Goal: Information Seeking & Learning: Check status

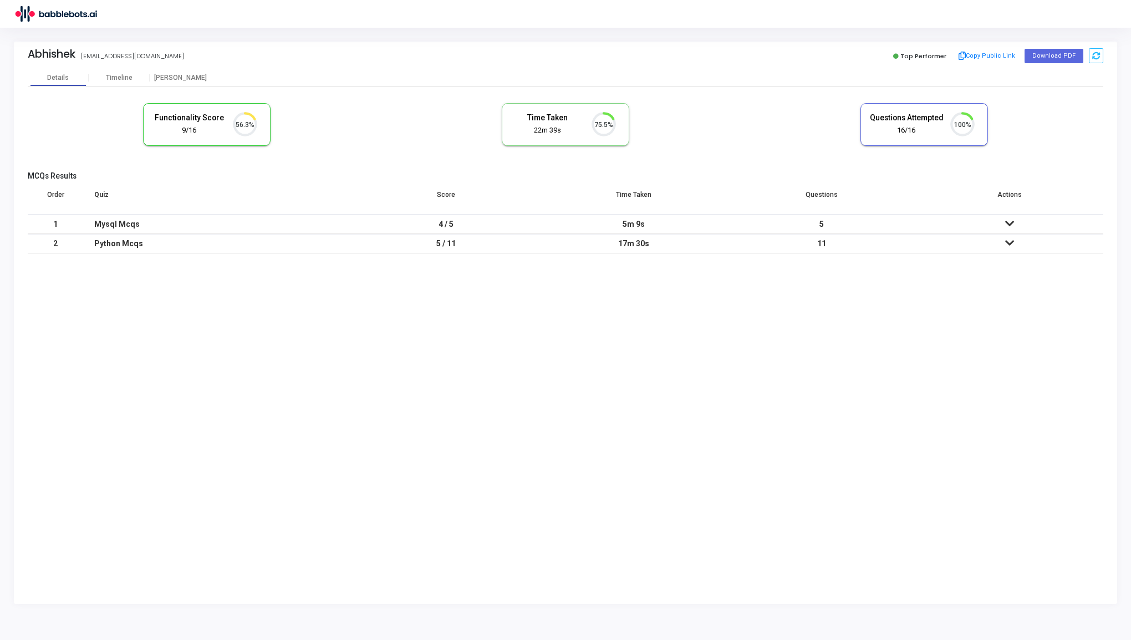
scroll to position [23, 28]
click at [116, 75] on div "Timeline" at bounding box center [119, 78] width 27 height 8
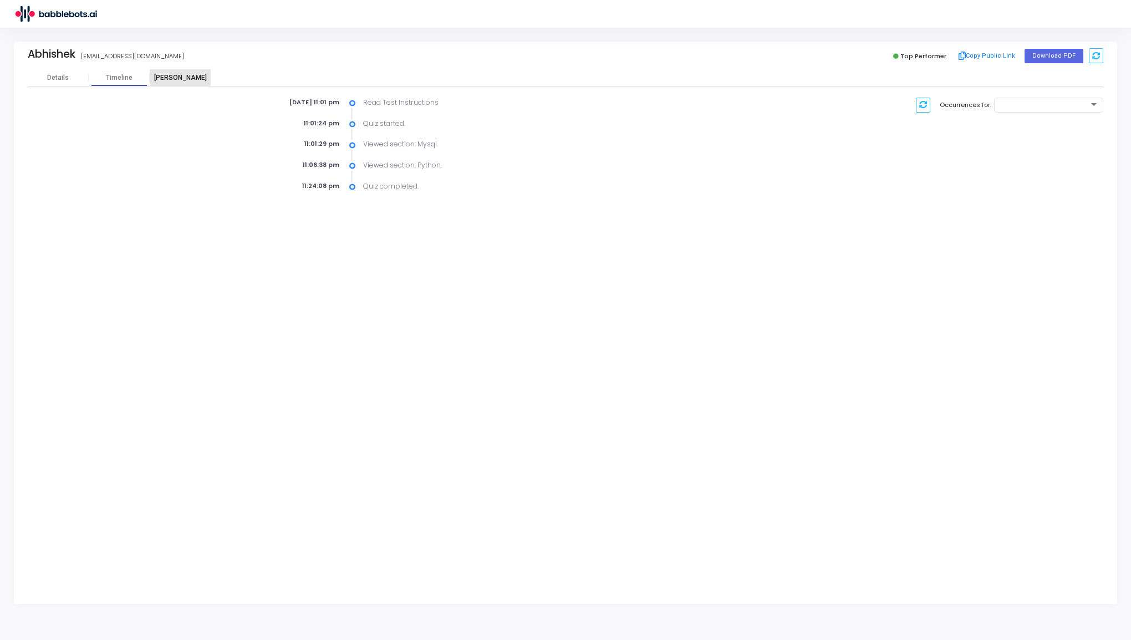
click at [186, 78] on div "[PERSON_NAME]" at bounding box center [180, 78] width 61 height 8
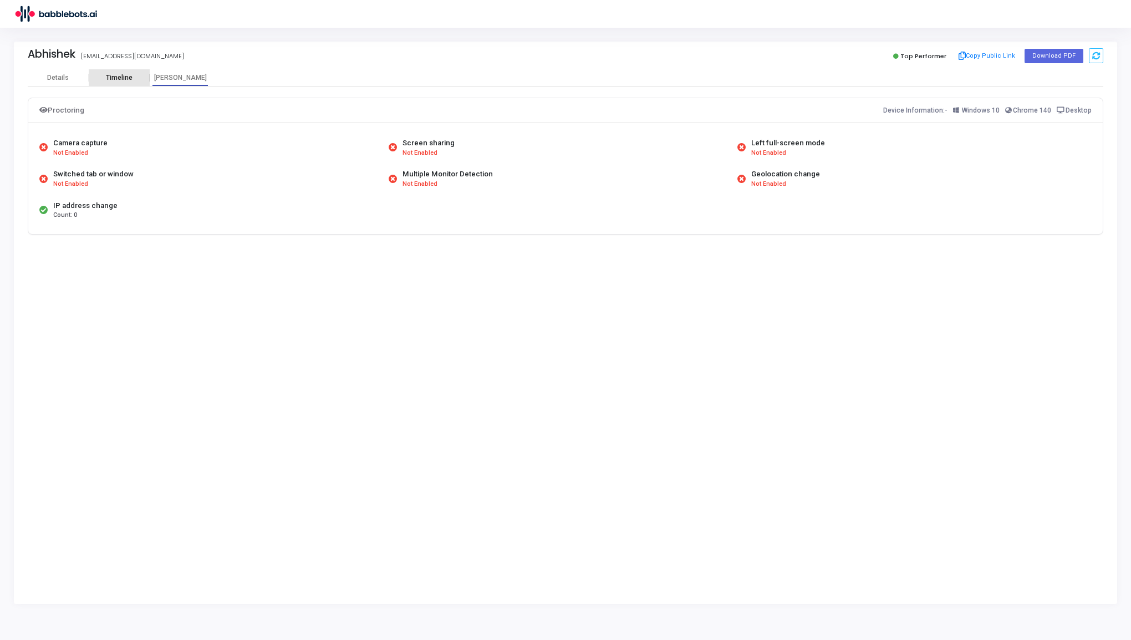
click at [120, 74] on div "Timeline" at bounding box center [119, 78] width 27 height 8
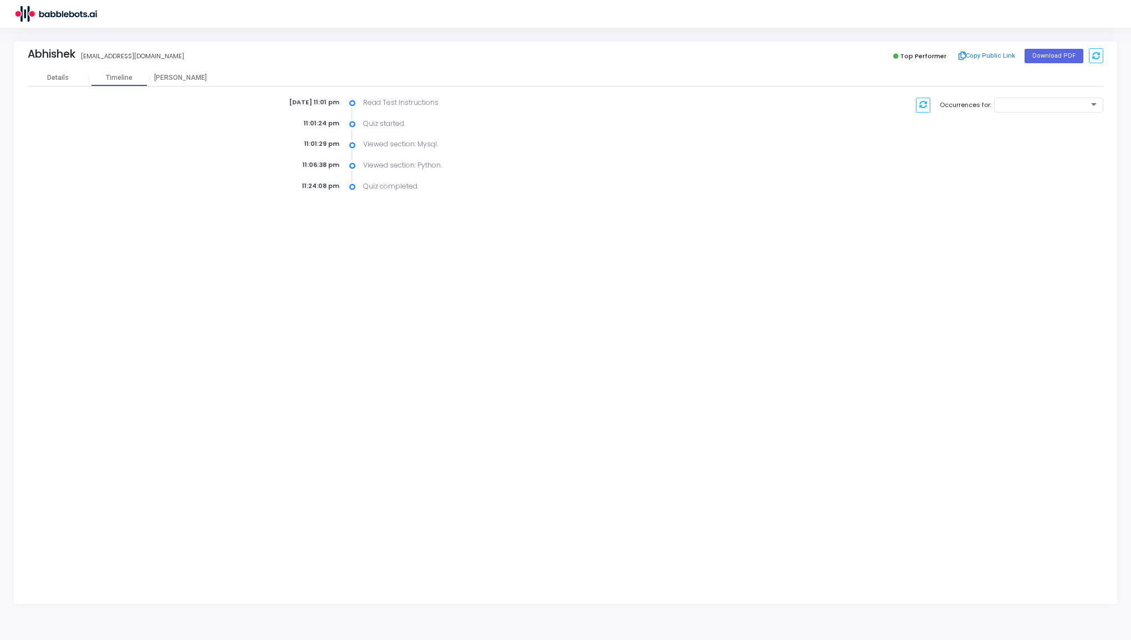
click at [173, 88] on div "[DATE] 11:01 pm Read Test Instructions 11:01:24 pm Quiz started. 11:01:29 pm Vi…" at bounding box center [565, 138] width 1075 height 105
click at [175, 80] on div "[PERSON_NAME]" at bounding box center [180, 78] width 61 height 8
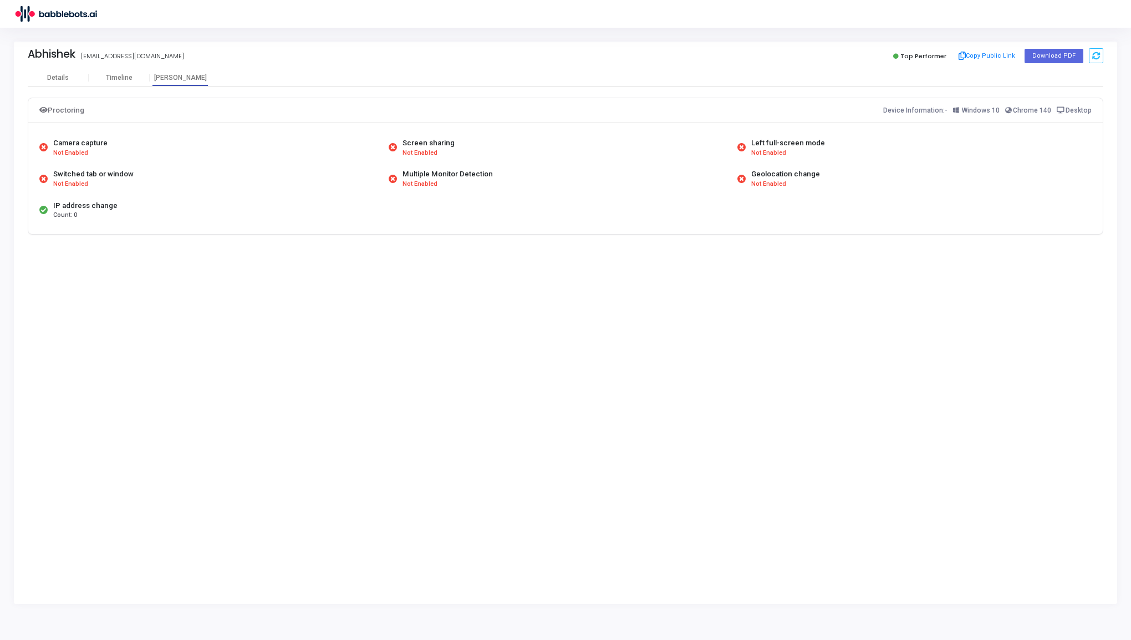
click at [334, 531] on kt-portlet-body "Details Timeline [PERSON_NAME] Proctoring Device Information:- Windows 10 Chrom…" at bounding box center [565, 336] width 1103 height 534
click at [122, 78] on div "Timeline" at bounding box center [119, 78] width 27 height 8
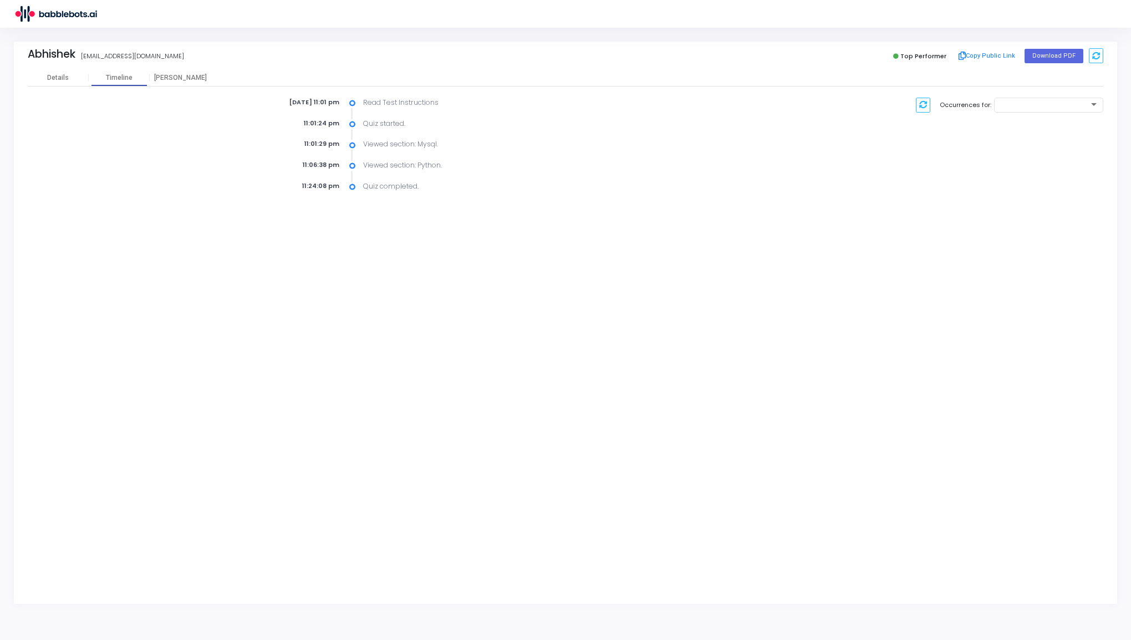
click at [353, 108] on icon at bounding box center [352, 103] width 6 height 11
click at [354, 130] on div "[DATE] 11:01 pm Read Test Instructions 11:01:24 pm Quiz started. 11:01:29 pm Vi…" at bounding box center [473, 145] width 535 height 94
click at [930, 109] on button at bounding box center [923, 105] width 14 height 15
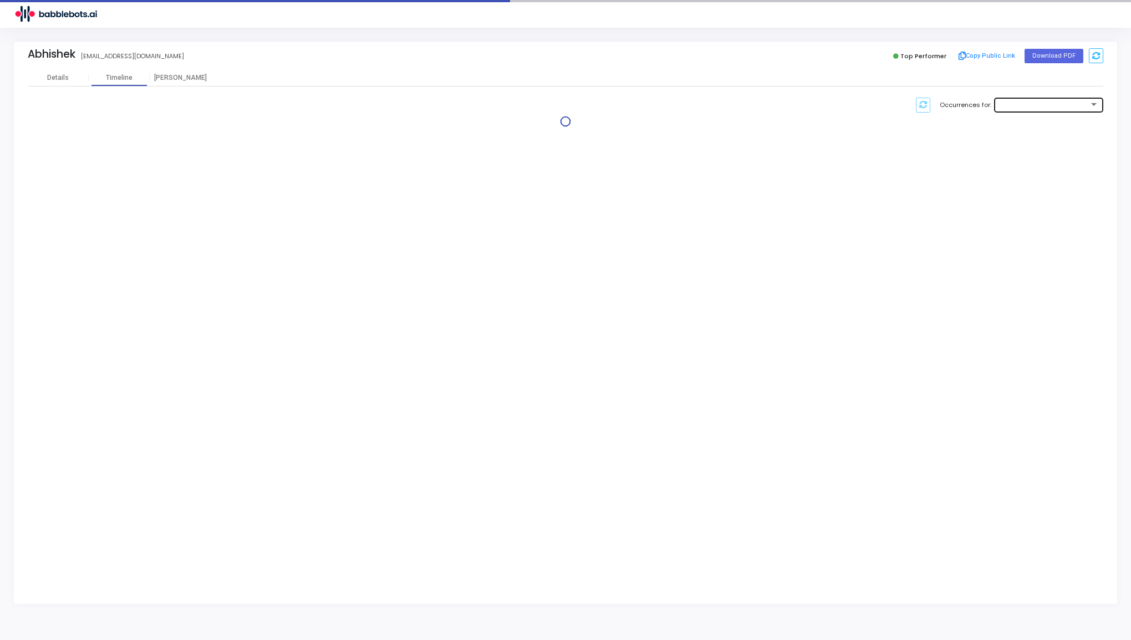
click at [1035, 103] on div at bounding box center [1044, 105] width 90 height 7
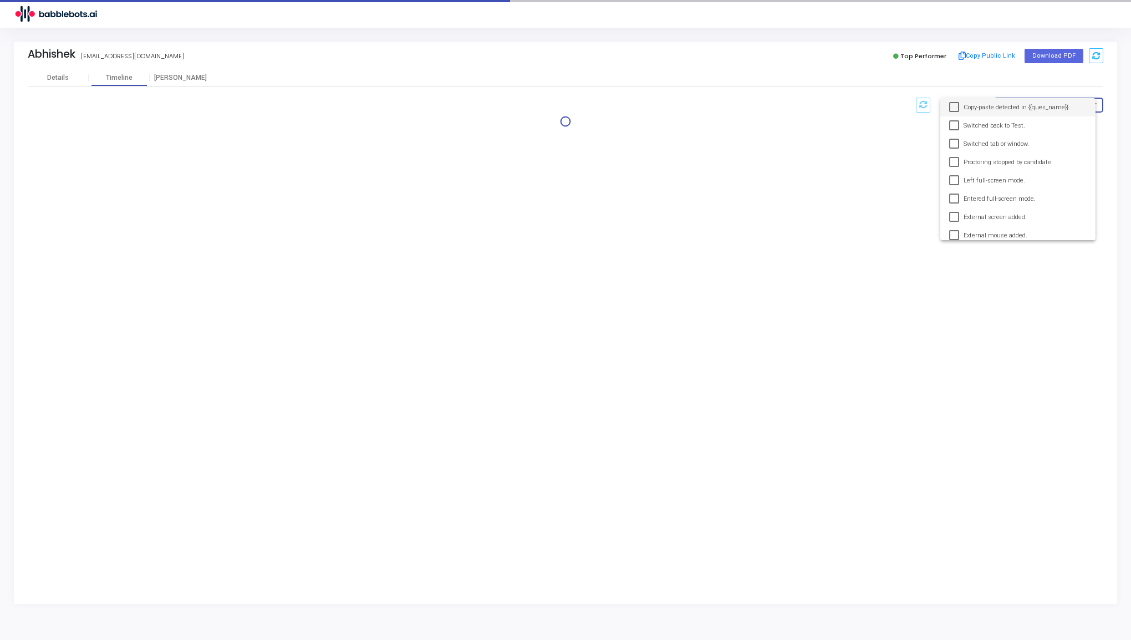
click at [988, 108] on span "Copy-paste detected in {{ques_name}}." at bounding box center [1024, 107] width 123 height 18
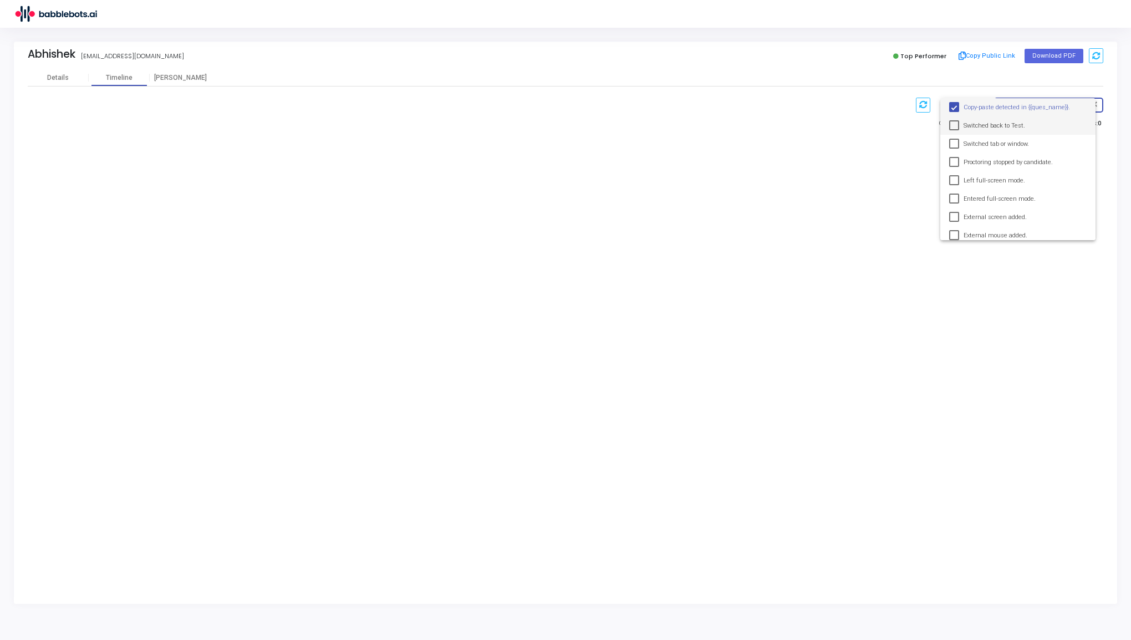
click at [988, 122] on span "Switched back to Test." at bounding box center [1024, 125] width 123 height 18
click at [989, 137] on span "Switched tab or window." at bounding box center [1024, 144] width 123 height 18
click at [989, 160] on span "Proctoring stopped by candidate." at bounding box center [1024, 162] width 123 height 18
click at [993, 177] on span "Left full-screen mode." at bounding box center [1024, 180] width 123 height 18
click at [994, 188] on span "Left full-screen mode." at bounding box center [1024, 180] width 123 height 18
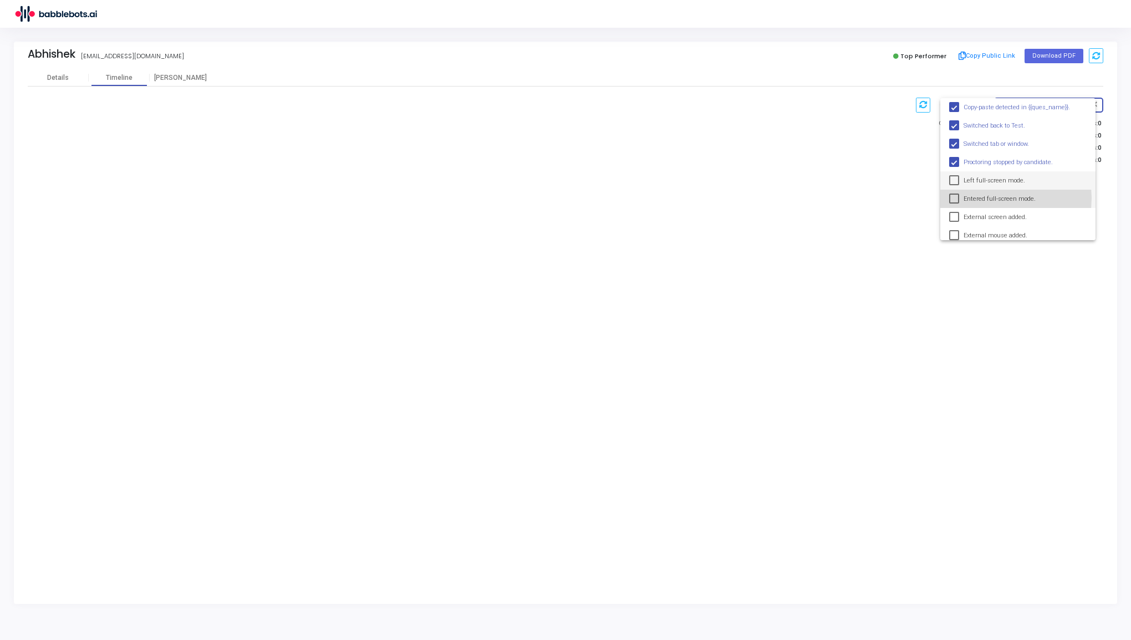
click at [994, 198] on span "Entered full-screen mode." at bounding box center [1024, 199] width 123 height 18
click at [988, 180] on span "Left full-screen mode." at bounding box center [1024, 180] width 123 height 18
click at [987, 199] on span "Entered full-screen mode." at bounding box center [1024, 199] width 123 height 18
click at [986, 199] on span "Entered full-screen mode." at bounding box center [1024, 199] width 123 height 18
click at [989, 214] on span "External screen added." at bounding box center [1024, 217] width 123 height 18
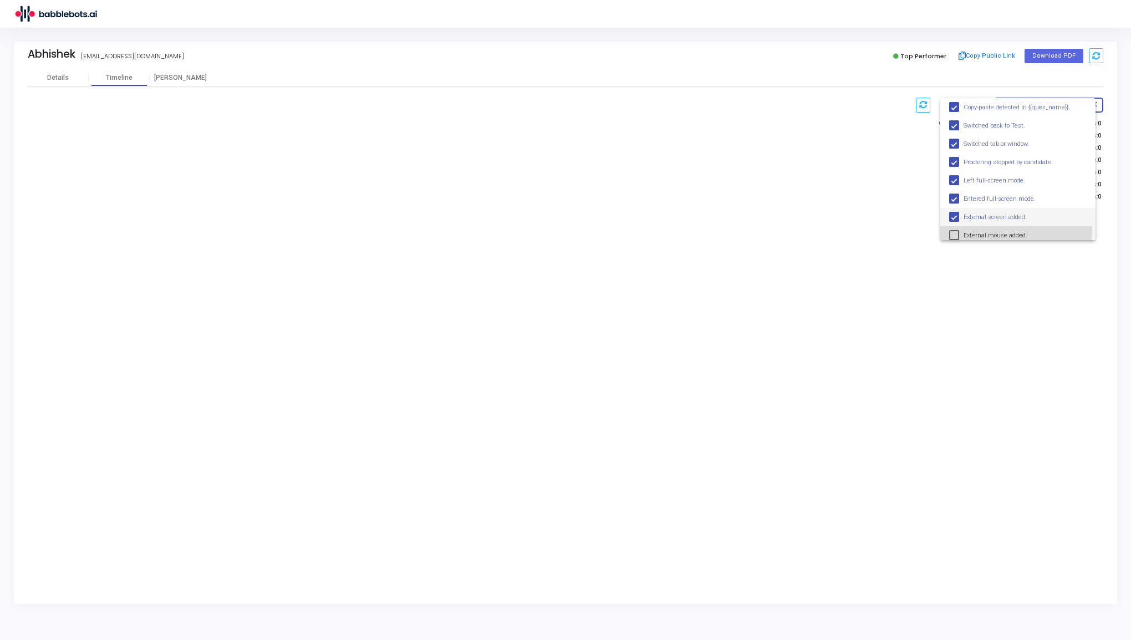
click at [990, 229] on span "External mouse added." at bounding box center [1024, 235] width 123 height 18
click at [990, 229] on span "Window Resize Detected" at bounding box center [1024, 231] width 123 height 18
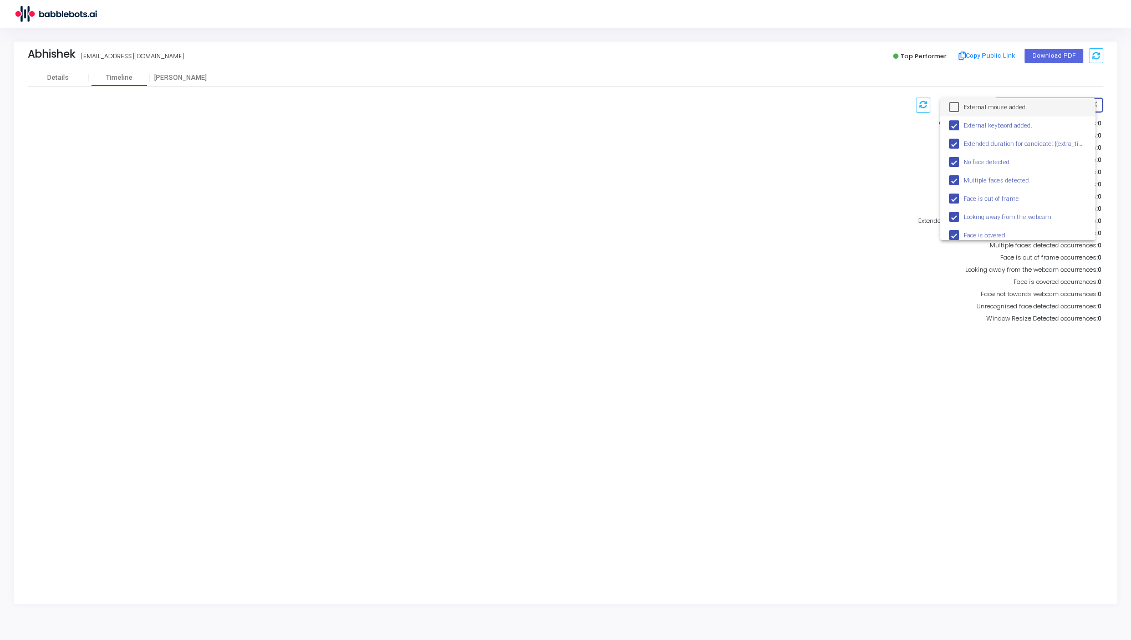
scroll to position [110, 0]
click at [913, 291] on div at bounding box center [565, 320] width 1131 height 640
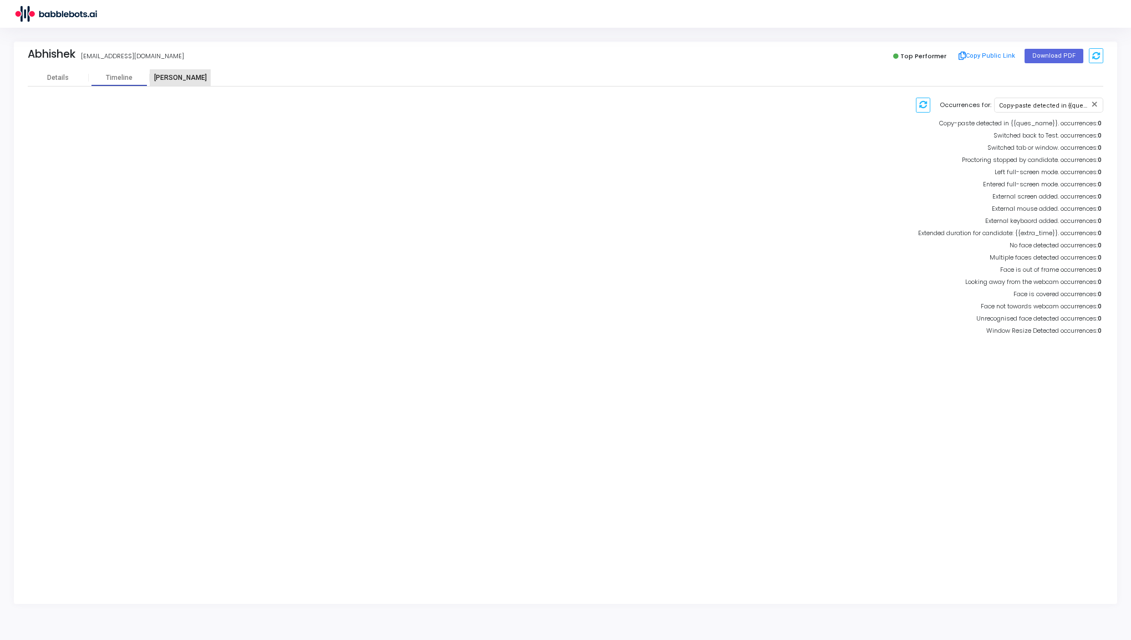
click at [185, 83] on div "[PERSON_NAME]" at bounding box center [180, 77] width 61 height 17
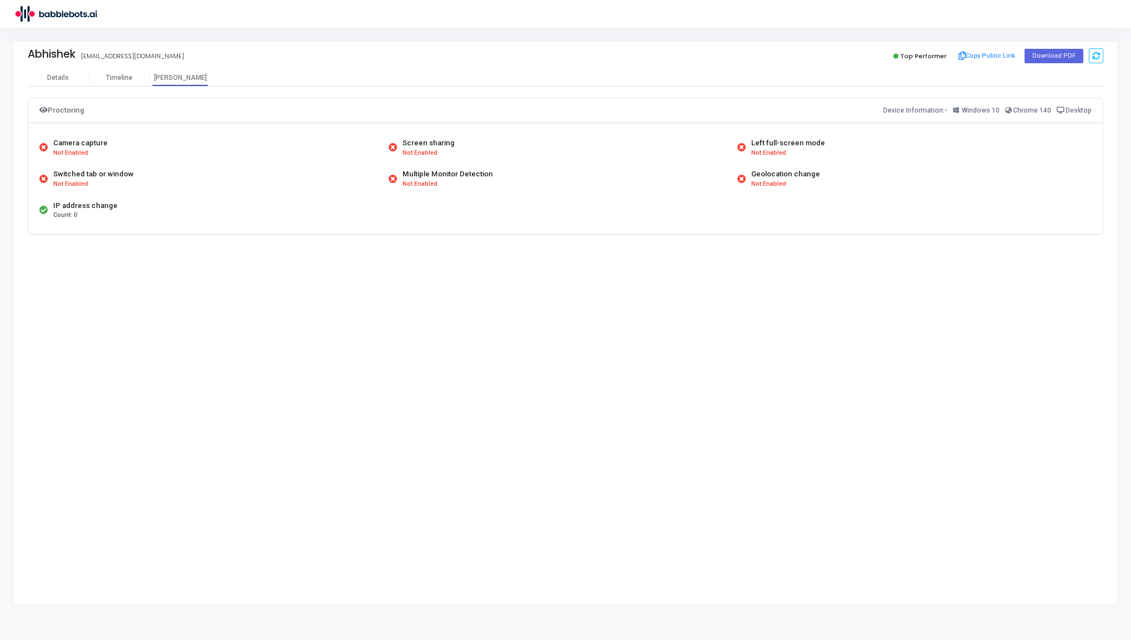
click at [54, 86] on mat-tab-header "Details Timeline [PERSON_NAME]" at bounding box center [565, 77] width 1075 height 17
click at [53, 80] on div "Details" at bounding box center [58, 78] width 22 height 8
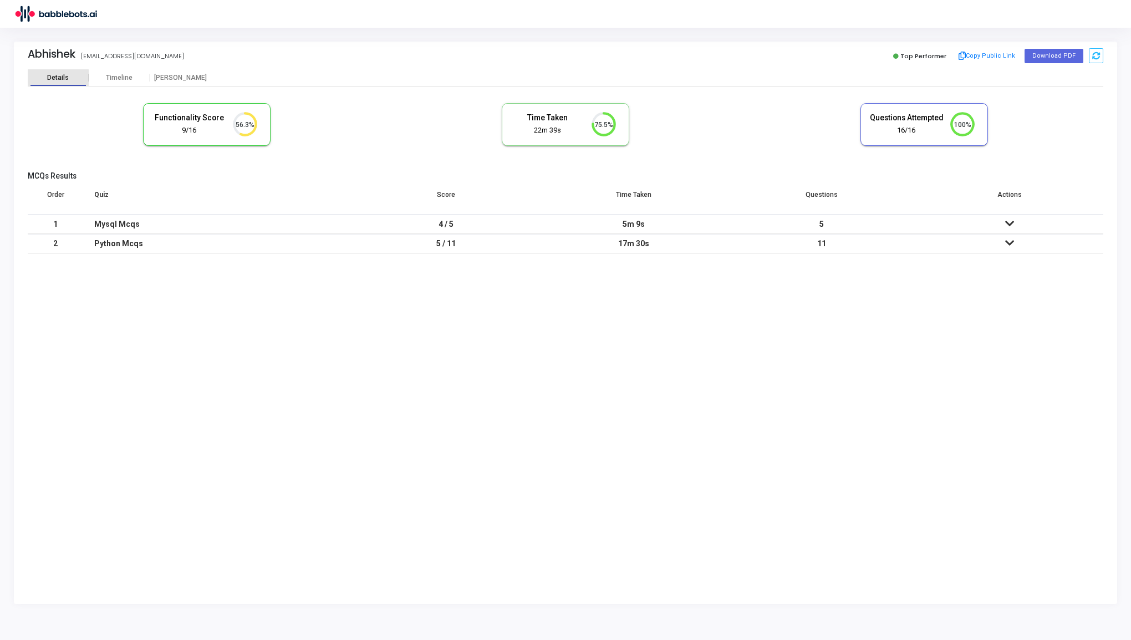
scroll to position [23, 28]
click at [1008, 220] on icon at bounding box center [1009, 223] width 9 height 8
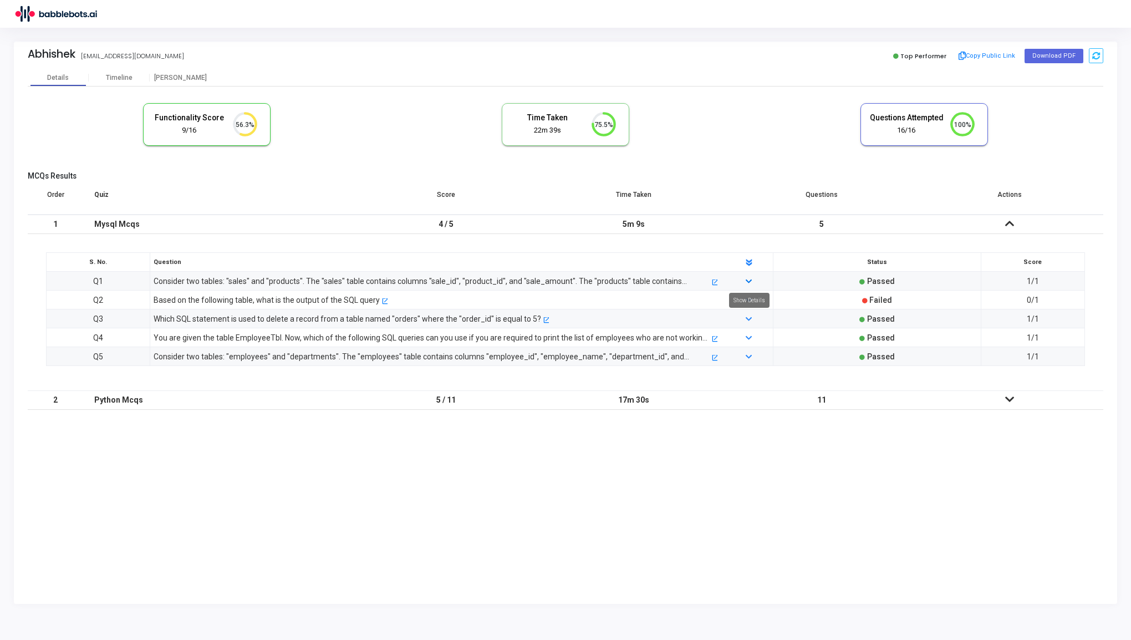
click at [752, 280] on link at bounding box center [749, 281] width 8 height 8
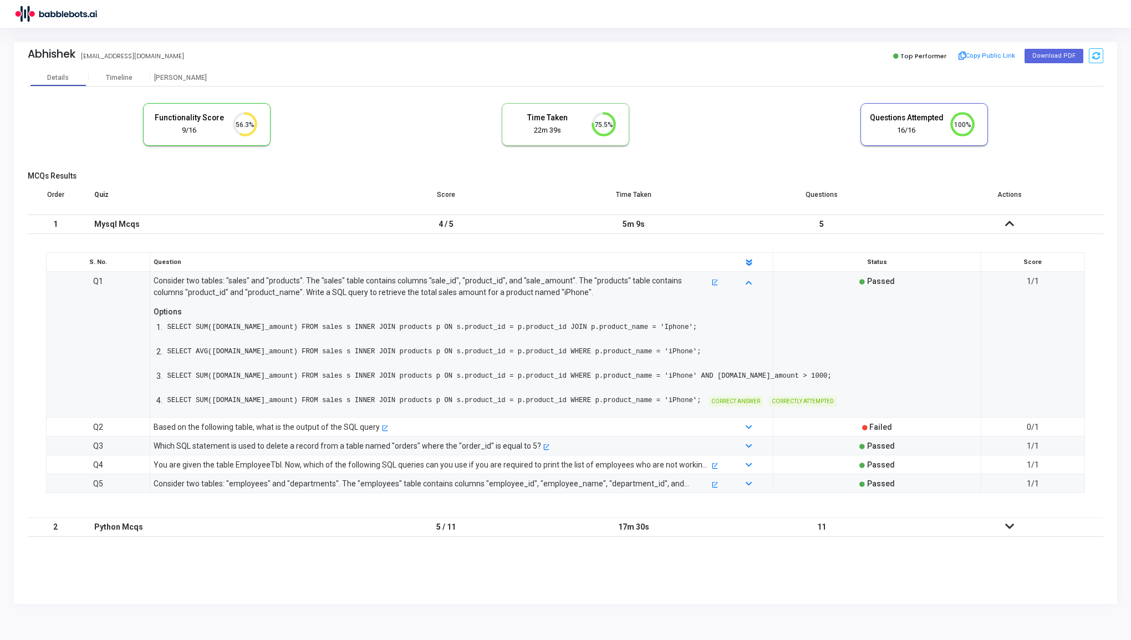
click at [1005, 524] on icon at bounding box center [1009, 526] width 9 height 8
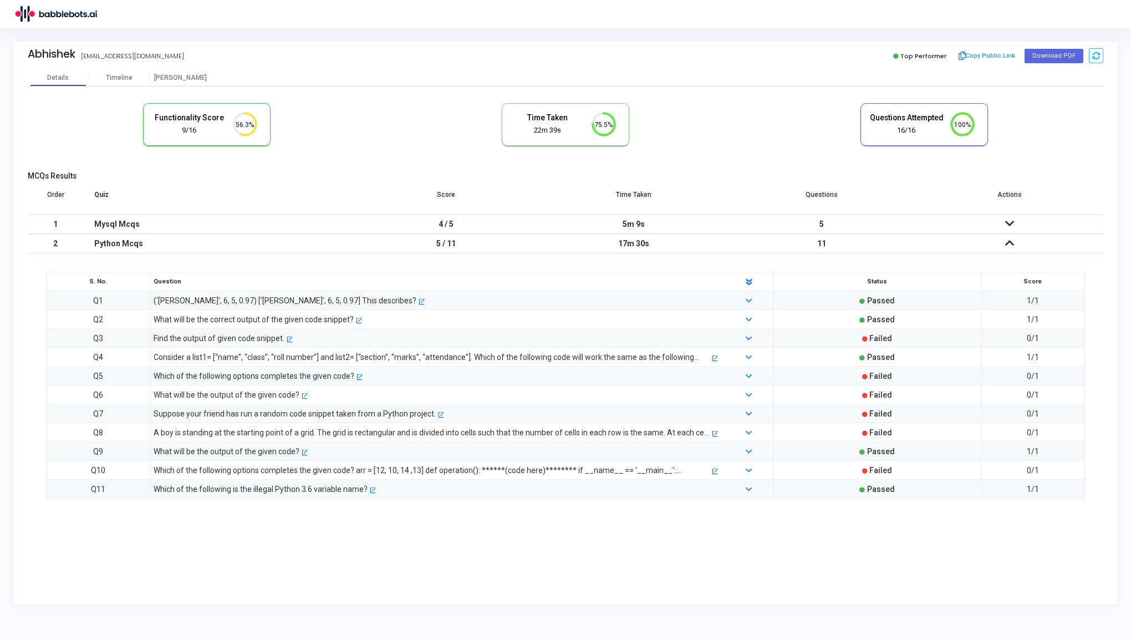
click at [375, 338] on div "Find the output of given code snippet. open_in_new" at bounding box center [435, 338] width 575 height 12
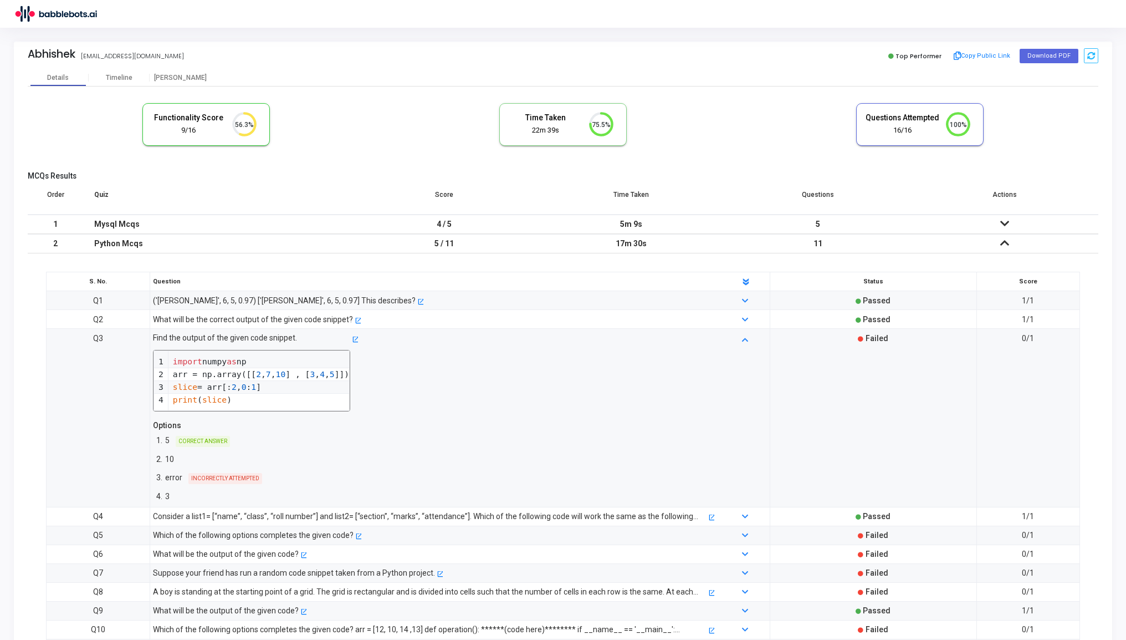
click at [210, 147] on div "Functionality Score 9/16 56.3% Time Taken calculated once the test is completed…" at bounding box center [563, 130] width 1071 height 65
click at [207, 131] on div "9/16" at bounding box center [188, 130] width 74 height 11
click at [263, 121] on div "Functionality Score 9/16 56.3%" at bounding box center [206, 125] width 126 height 42
click at [118, 75] on div "Timeline" at bounding box center [119, 78] width 27 height 8
